Goal: Information Seeking & Learning: Learn about a topic

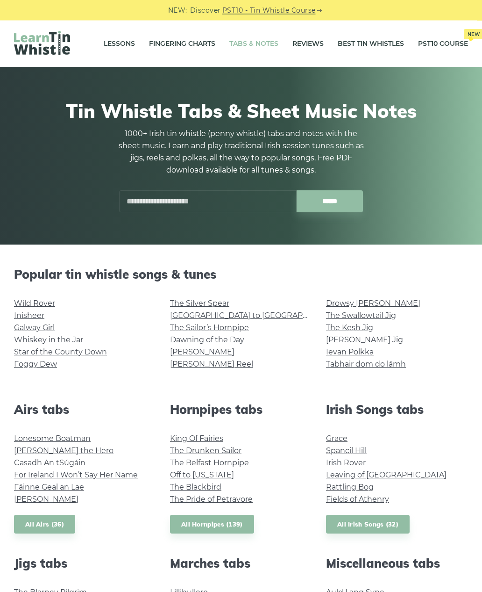
scroll to position [0, 0]
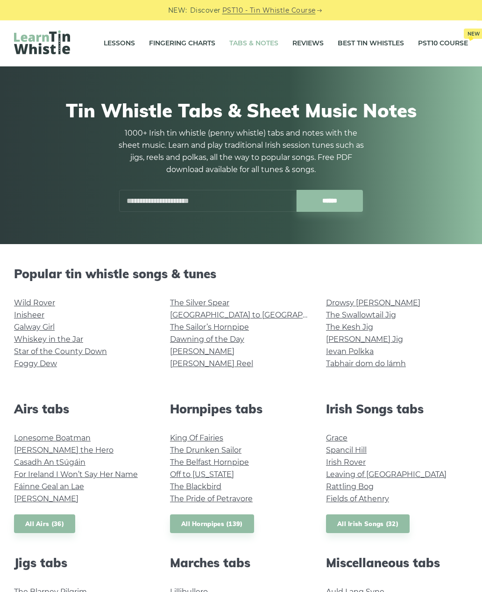
click at [354, 352] on link "Ievan Polkka" at bounding box center [350, 351] width 48 height 9
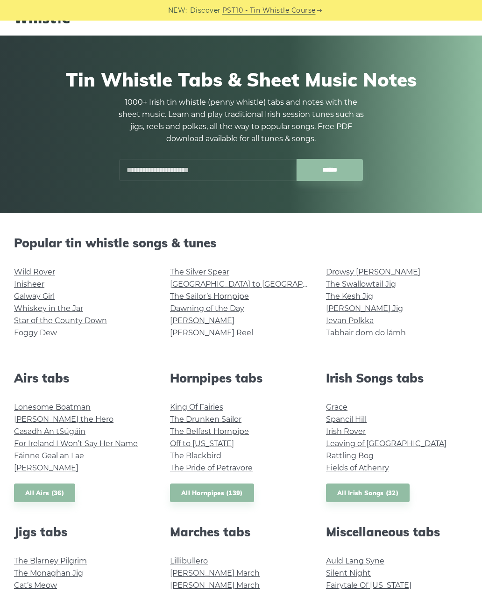
click at [367, 285] on link "The Swallowtail Jig" at bounding box center [361, 284] width 70 height 9
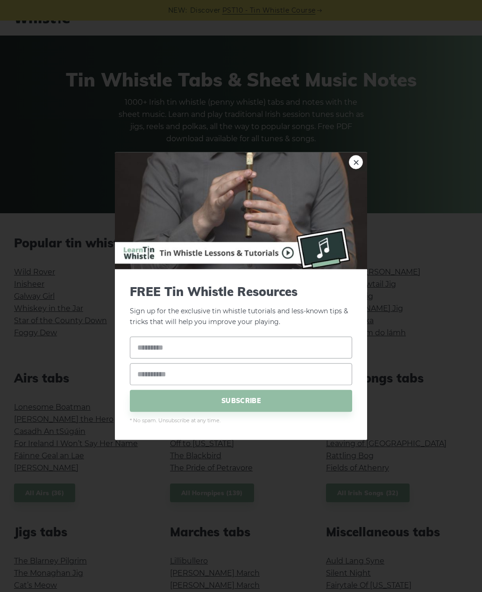
click at [353, 164] on link "×" at bounding box center [356, 162] width 14 height 14
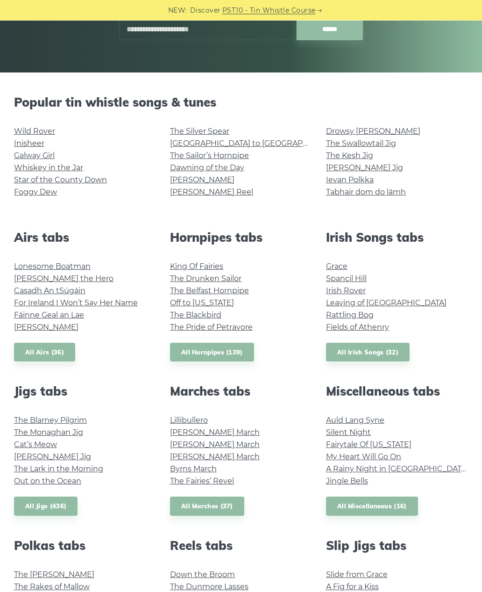
scroll to position [187, 0]
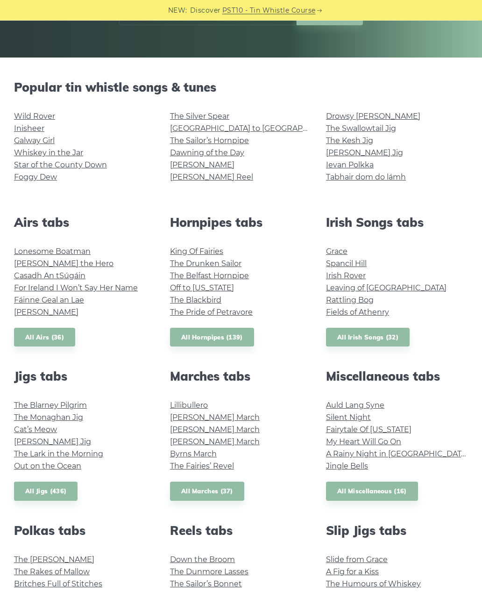
click at [70, 278] on link "Casadh An tSúgáin" at bounding box center [50, 276] width 72 height 9
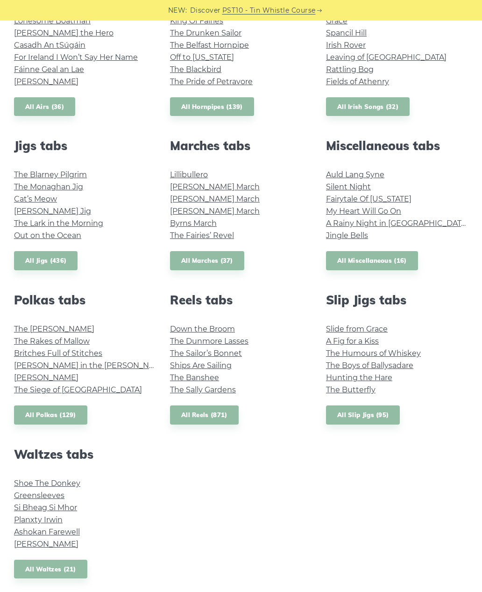
scroll to position [417, 0]
click at [44, 520] on link "Planxty Irwin" at bounding box center [38, 520] width 49 height 9
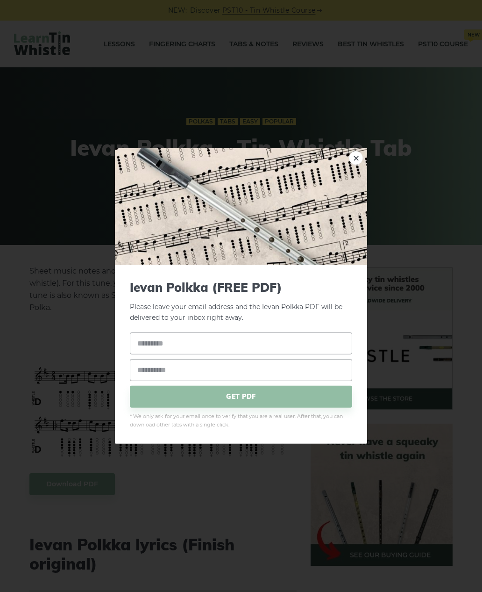
click at [356, 155] on link "×" at bounding box center [356, 158] width 14 height 14
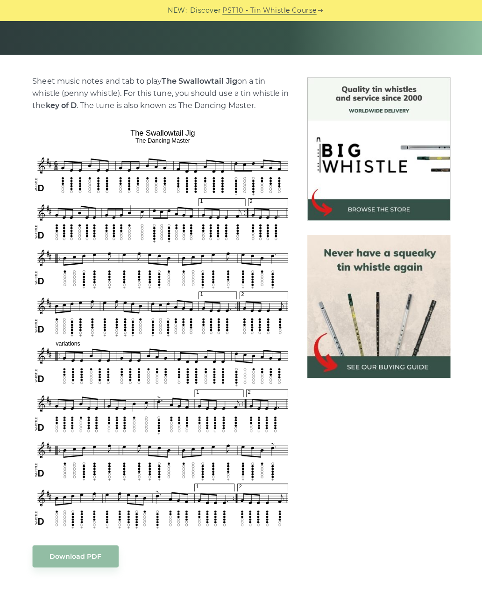
scroll to position [209, 0]
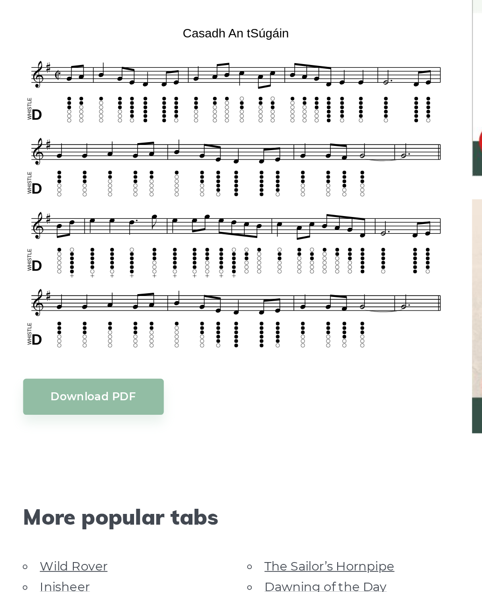
scroll to position [89, 0]
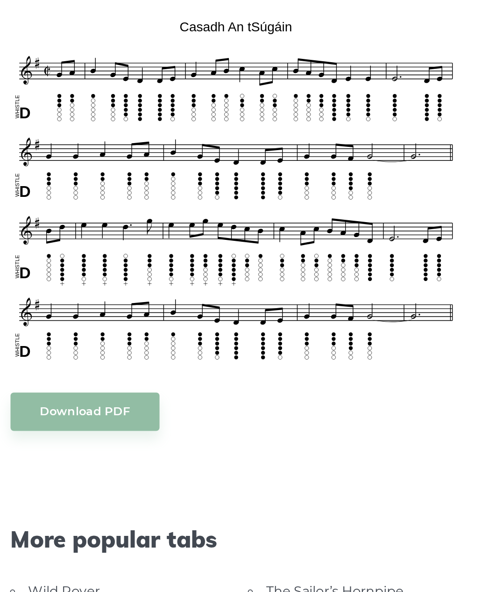
click at [92, 176] on div "Sheet music notes and tab to play Casadh An tSúgáin on a tin whistle ([PERSON_N…" at bounding box center [163, 465] width 259 height 579
click at [79, 124] on body "NEW: Discover PST10 - Tin Whistle Course Lessons Fingering Charts Tabs & Notes …" at bounding box center [241, 596] width 482 height 1371
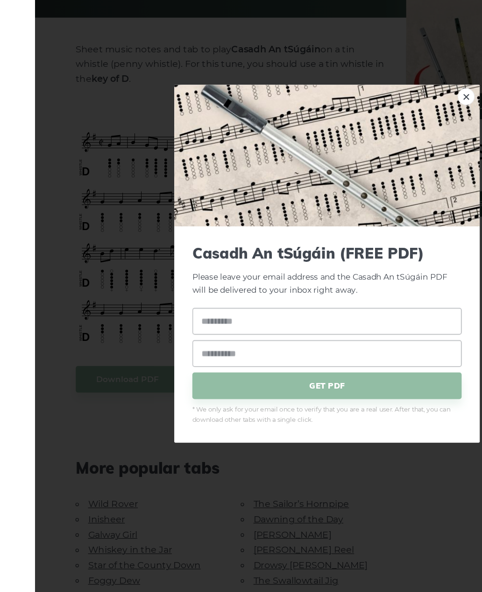
scroll to position [7, 0]
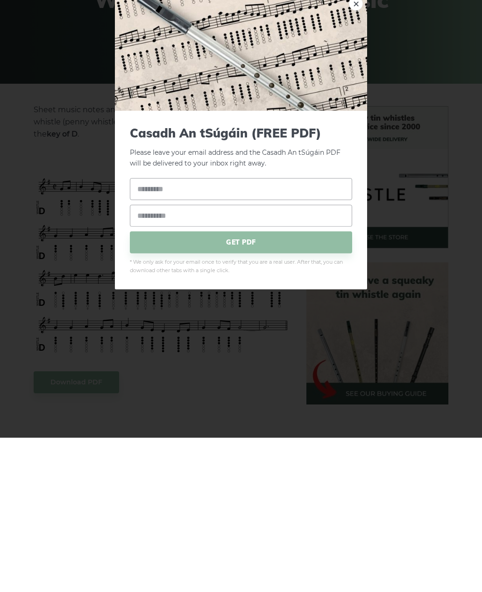
click at [359, 265] on div "Casadh An tSúgáin (FREE PDF) Please leave your email address and the Casadh An …" at bounding box center [241, 354] width 252 height 179
click at [355, 265] on div "Casadh An tSúgáin (FREE PDF) Please leave your email address and the Casadh An …" at bounding box center [241, 354] width 252 height 179
click at [358, 265] on div "Casadh An tSúgáin (FREE PDF) Please leave your email address and the Casadh An …" at bounding box center [241, 354] width 252 height 179
click at [360, 265] on div "Casadh An tSúgáin (FREE PDF) Please leave your email address and the Casadh An …" at bounding box center [241, 354] width 252 height 179
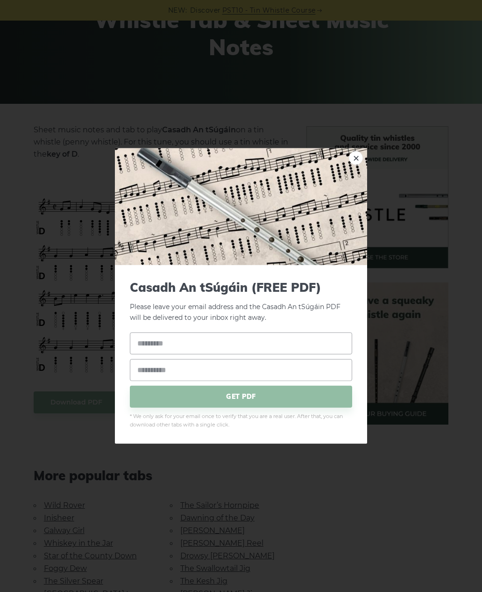
scroll to position [122, 0]
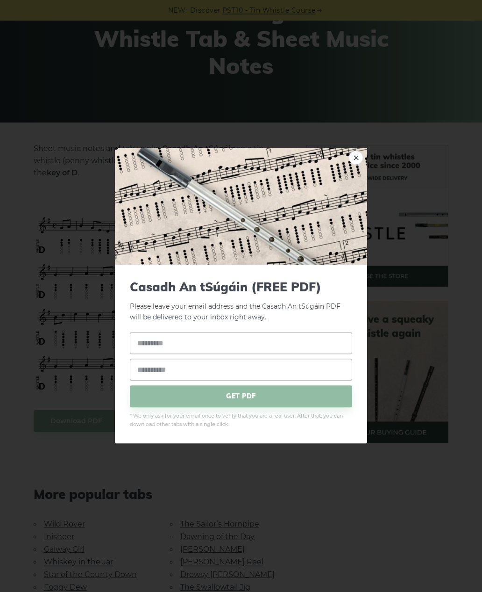
click at [357, 165] on link "×" at bounding box center [356, 158] width 14 height 14
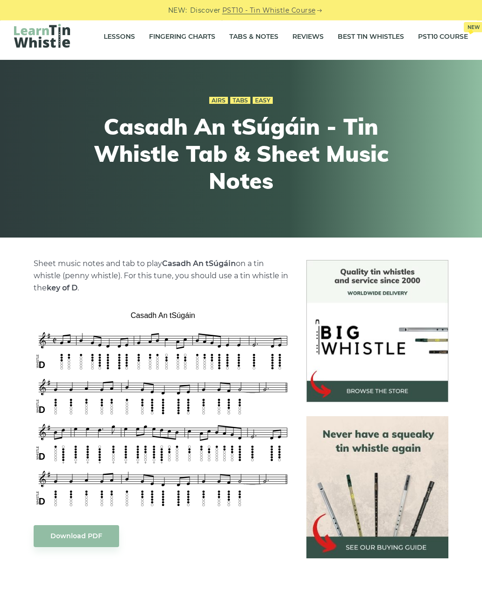
scroll to position [0, 0]
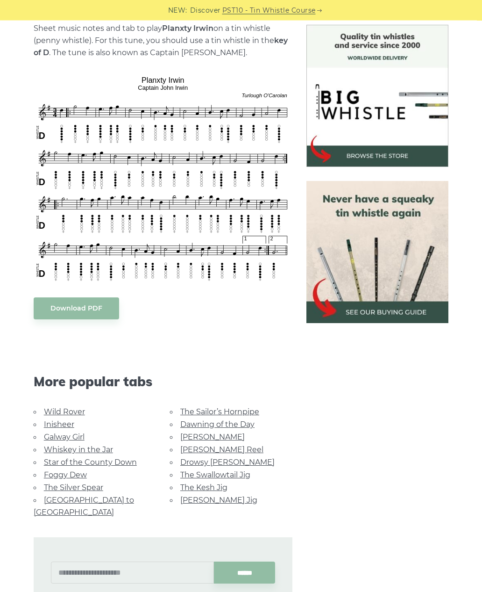
scroll to position [243, 0]
click at [79, 437] on link "Galway Girl" at bounding box center [64, 436] width 41 height 9
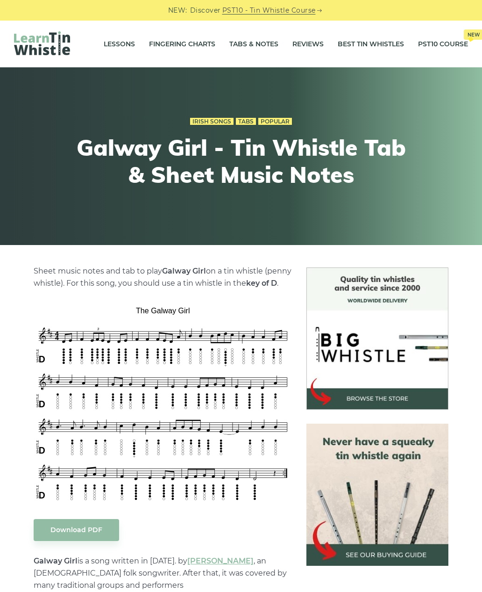
click at [119, 45] on link "Lessons" at bounding box center [119, 43] width 31 height 23
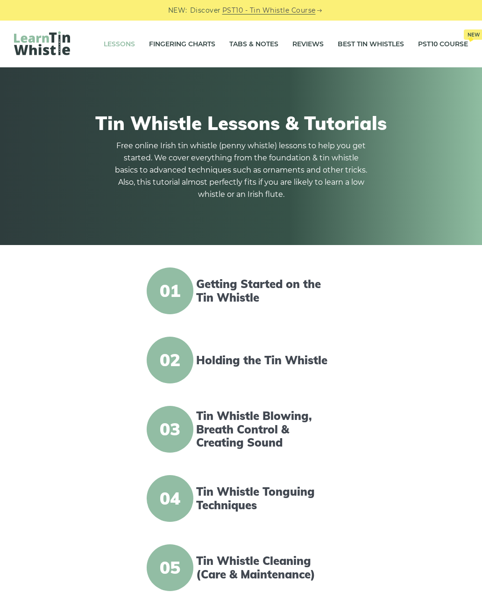
click at [255, 277] on link "Getting Started on the Tin Whistle" at bounding box center [267, 290] width 142 height 27
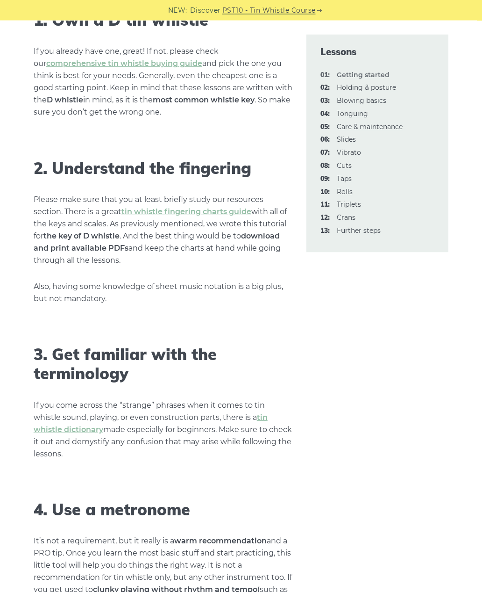
scroll to position [659, 0]
click at [194, 209] on link "tin whistle fingering charts guide" at bounding box center [187, 211] width 130 height 9
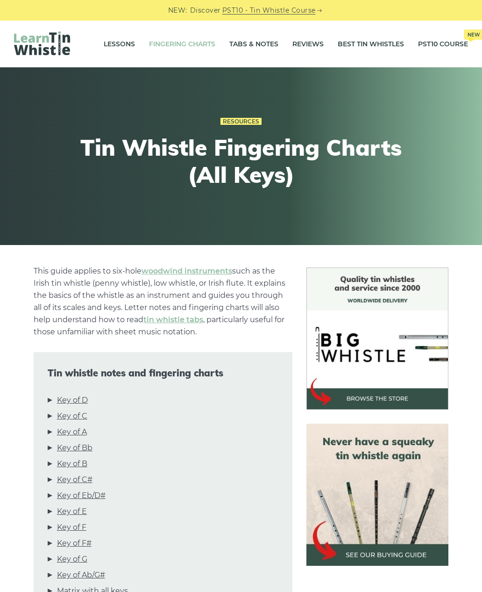
click at [72, 401] on link "Key of D" at bounding box center [72, 400] width 31 height 12
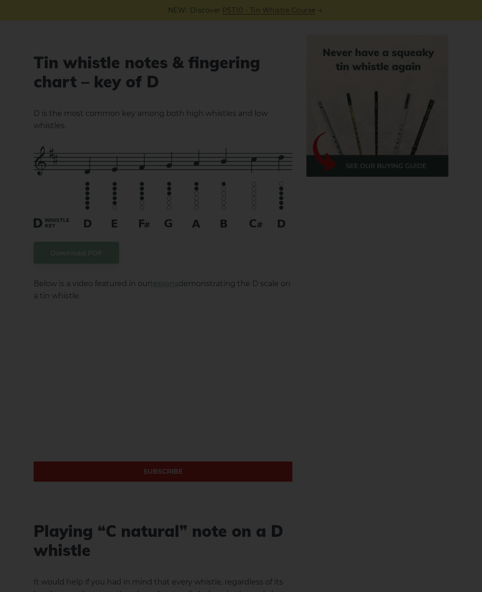
scroll to position [1524, 0]
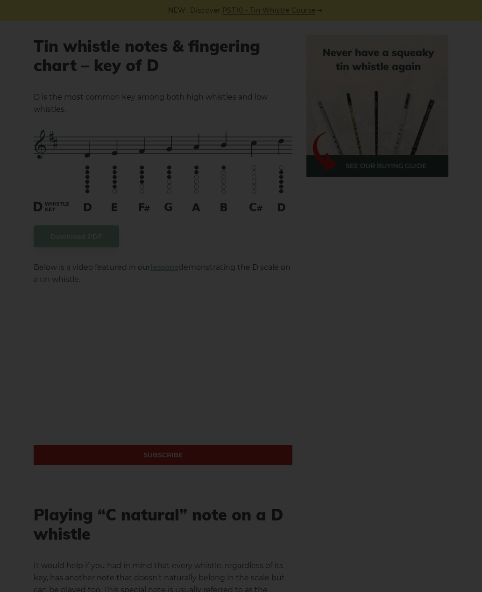
click at [321, 263] on div "×" at bounding box center [241, 296] width 482 height 592
click at [395, 298] on div "×" at bounding box center [241, 296] width 482 height 592
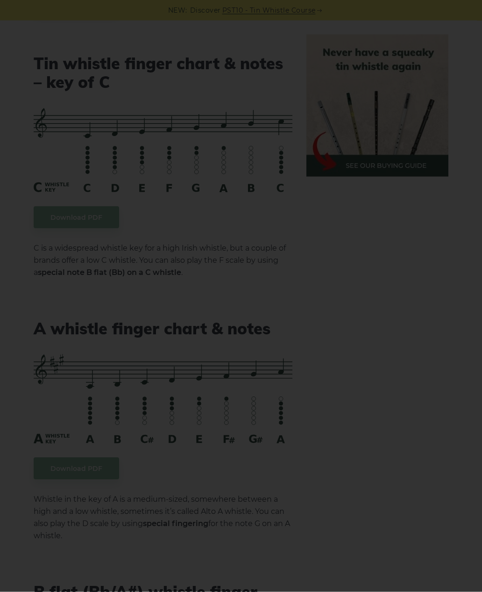
scroll to position [2338, 0]
